Goal: Task Accomplishment & Management: Manage account settings

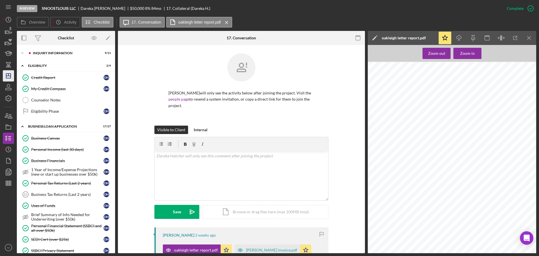
scroll to position [168, 0]
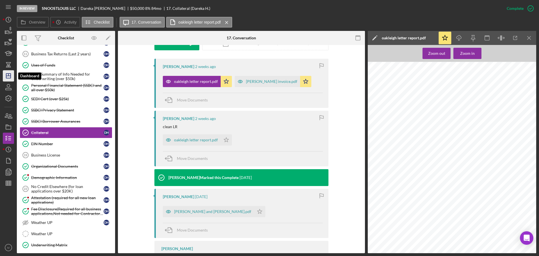
click at [11, 76] on icon "Icon/Dashboard" at bounding box center [8, 76] width 14 height 14
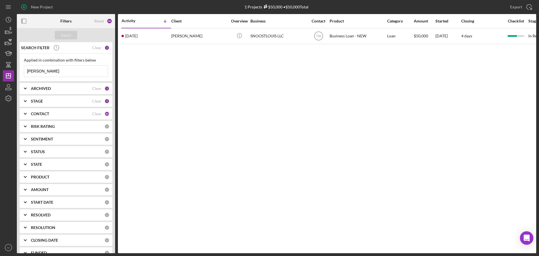
click at [40, 73] on input "[PERSON_NAME]" at bounding box center [66, 70] width 84 height 11
drag, startPoint x: 41, startPoint y: 72, endPoint x: 14, endPoint y: 70, distance: 27.2
click at [14, 70] on div "New Project 1 Projects $50,000 • $50,000 Total [PERSON_NAME] Export Icon/Export…" at bounding box center [269, 126] width 533 height 253
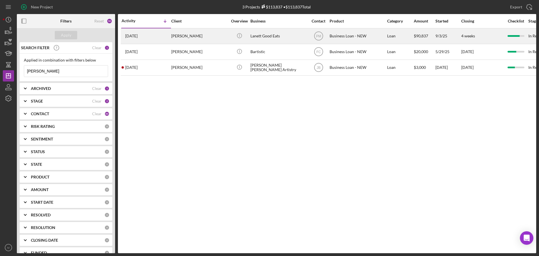
type input "[PERSON_NAME]"
click at [180, 36] on div "[PERSON_NAME]" at bounding box center [199, 36] width 56 height 15
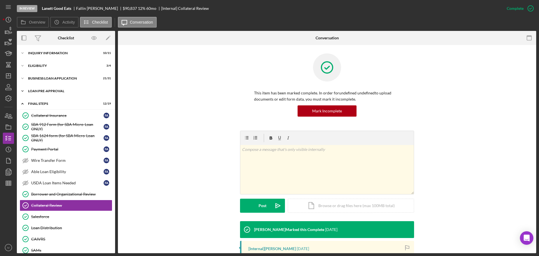
click at [45, 91] on div "LOAN PRE-APPROVAL" at bounding box center [68, 90] width 80 height 3
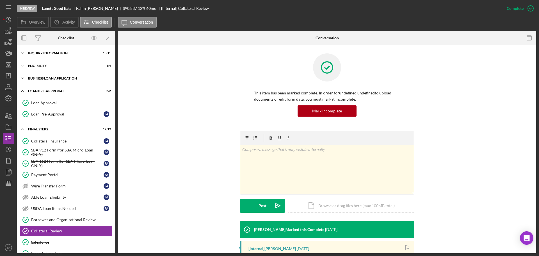
click at [49, 80] on div "Icon/Expander BUSINESS LOAN APPLICATION 21 / 31" at bounding box center [66, 78] width 98 height 11
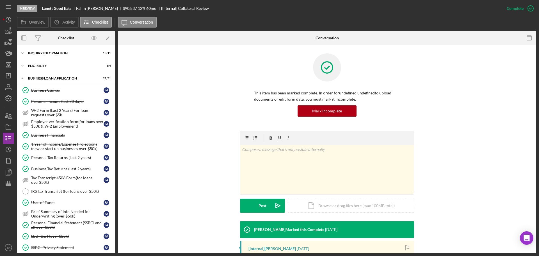
scroll to position [84, 0]
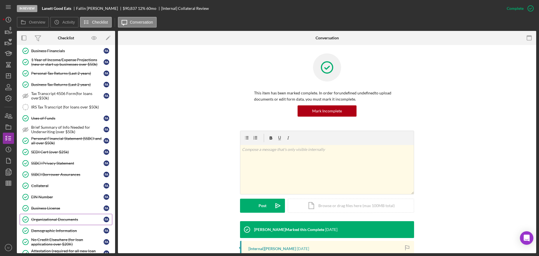
click at [46, 217] on div "Organizational Documents" at bounding box center [67, 219] width 72 height 4
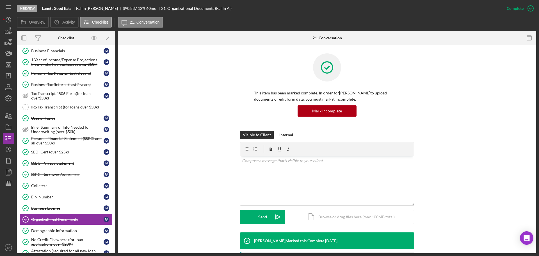
scroll to position [84, 0]
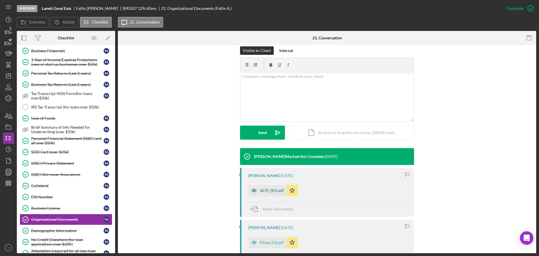
click at [269, 188] on div "3670_001.pdf" at bounding box center [272, 190] width 24 height 4
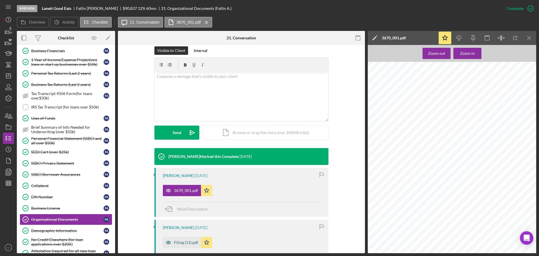
click at [177, 240] on div "Filing (11).pdf" at bounding box center [182, 242] width 38 height 11
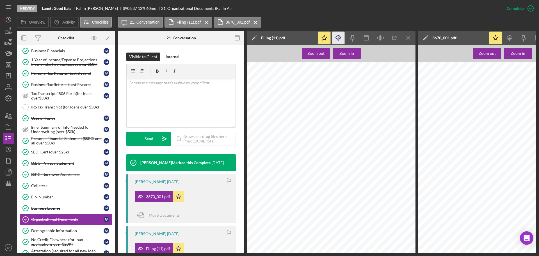
click at [338, 38] on line "button" at bounding box center [338, 38] width 0 height 3
